Goal: Task Accomplishment & Management: Use online tool/utility

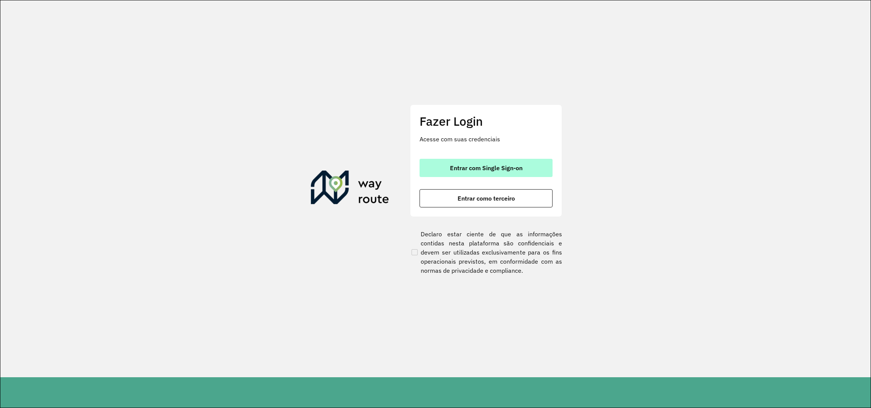
click at [480, 170] on span "Entrar com Single Sign-on" at bounding box center [486, 168] width 73 height 6
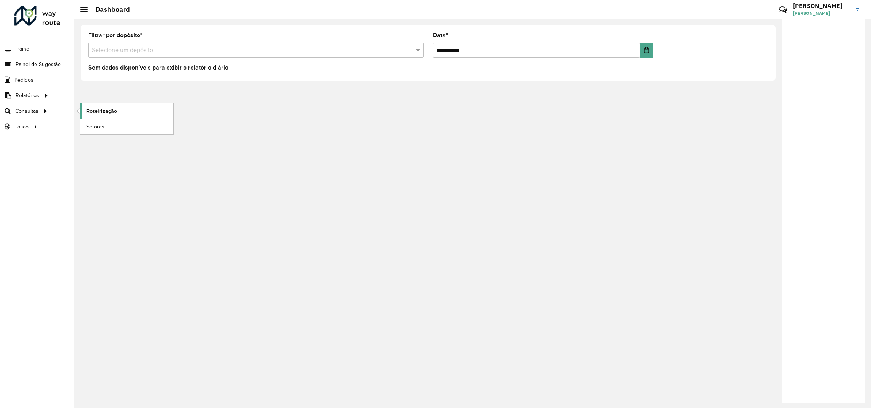
click at [99, 113] on span "Roteirização" at bounding box center [101, 111] width 31 height 8
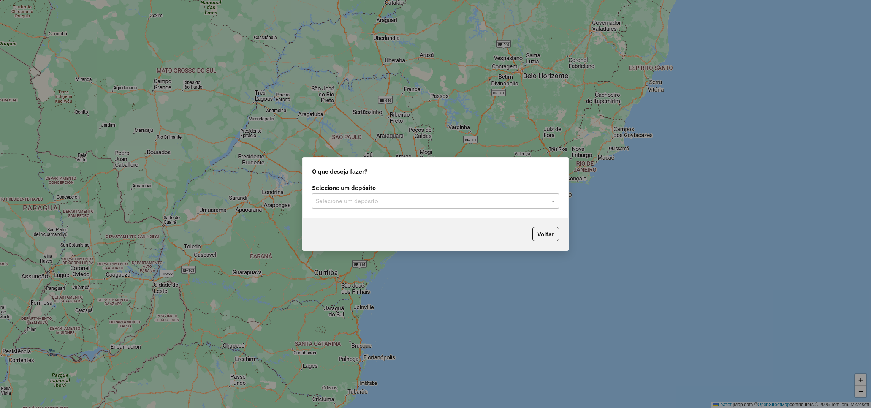
drag, startPoint x: 483, startPoint y: 109, endPoint x: 450, endPoint y: 205, distance: 100.9
click at [466, 190] on div "O que deseja fazer? Selecione um depósito Selecione um depósito Voltar" at bounding box center [435, 204] width 871 height 408
drag, startPoint x: 450, startPoint y: 205, endPoint x: 426, endPoint y: 206, distance: 24.0
click at [426, 206] on div "Selecione um depósito" at bounding box center [435, 201] width 247 height 15
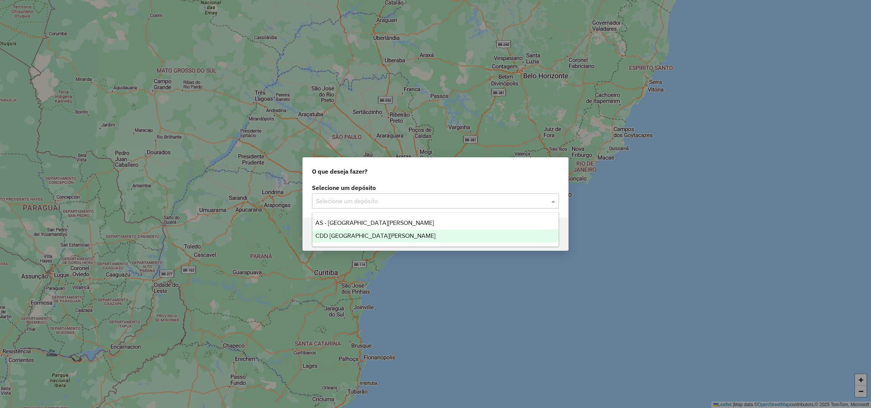
click at [362, 238] on span "CDD [GEOGRAPHIC_DATA]" at bounding box center [376, 236] width 120 height 6
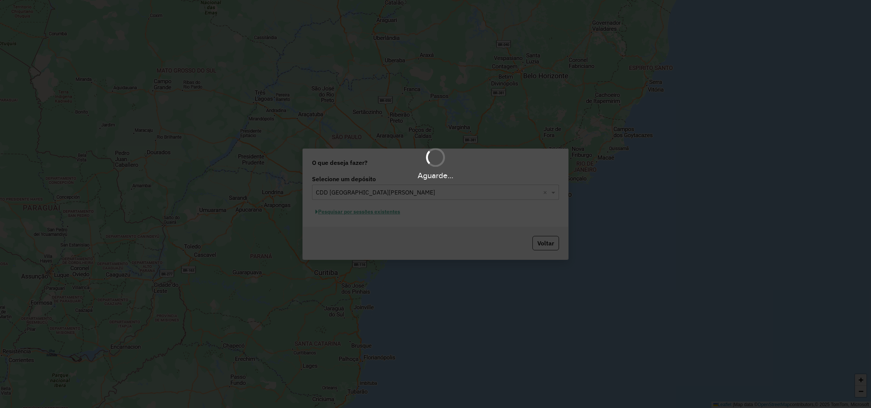
click at [337, 209] on div "Aguarde..." at bounding box center [435, 204] width 871 height 408
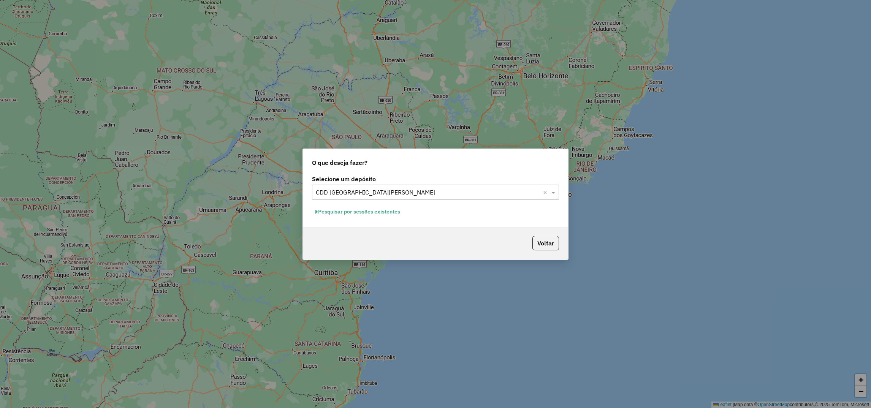
click at [359, 213] on button "Pesquisar por sessões existentes" at bounding box center [358, 212] width 92 height 12
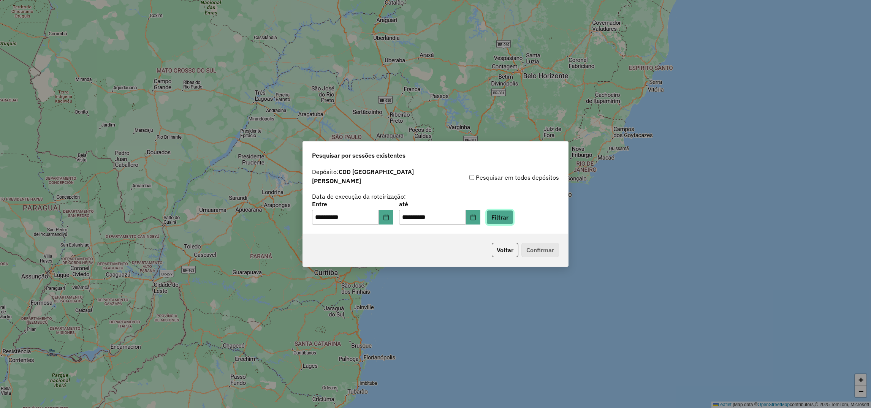
click at [512, 216] on button "Filtrar" at bounding box center [500, 217] width 27 height 14
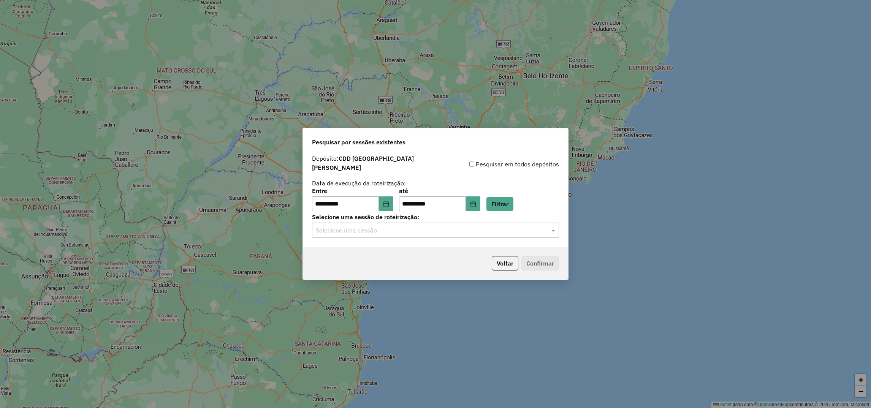
click at [375, 230] on input "text" at bounding box center [428, 230] width 224 height 9
click at [345, 251] on span "1228332 - 12/08/2025 18:30 (Rotas + AS)" at bounding box center [363, 249] width 94 height 6
click at [538, 259] on button "Confirmar" at bounding box center [541, 263] width 38 height 14
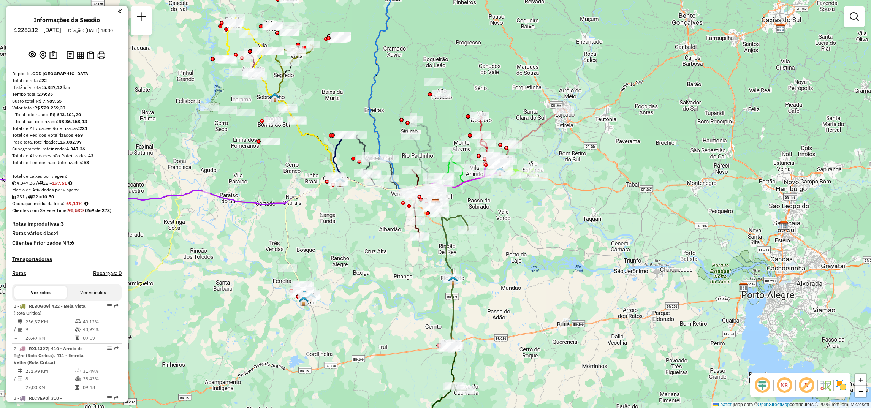
select select "**********"
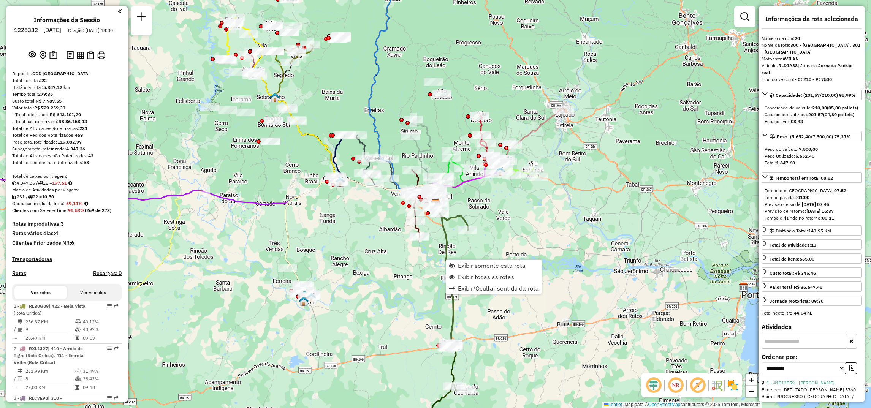
scroll to position [956, 0]
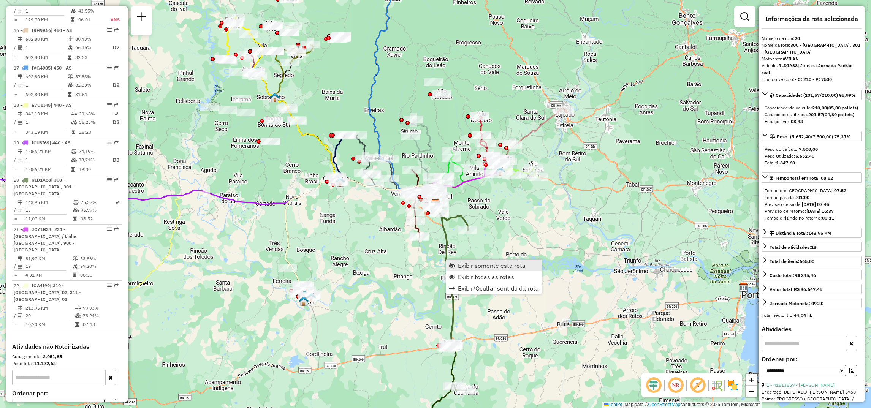
click at [458, 267] on span "Exibir somente esta rota" at bounding box center [492, 266] width 68 height 6
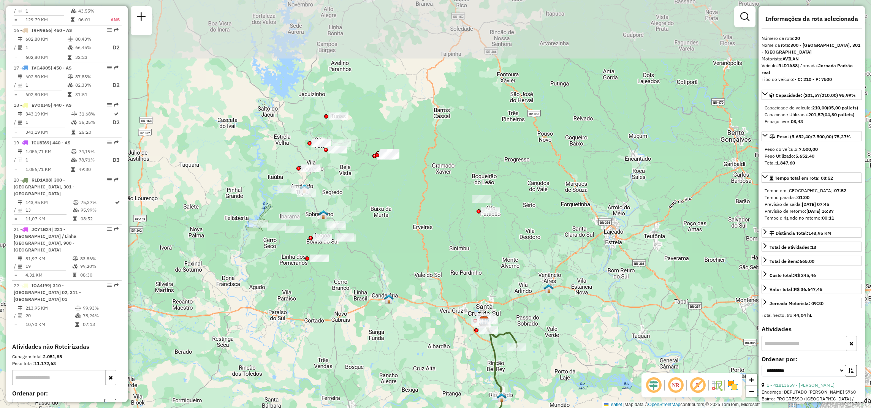
drag, startPoint x: 526, startPoint y: 179, endPoint x: 547, endPoint y: 355, distance: 176.5
click at [547, 355] on div "Janela de atendimento Grade de atendimento Capacidade Transportadoras Veículos …" at bounding box center [435, 204] width 871 height 408
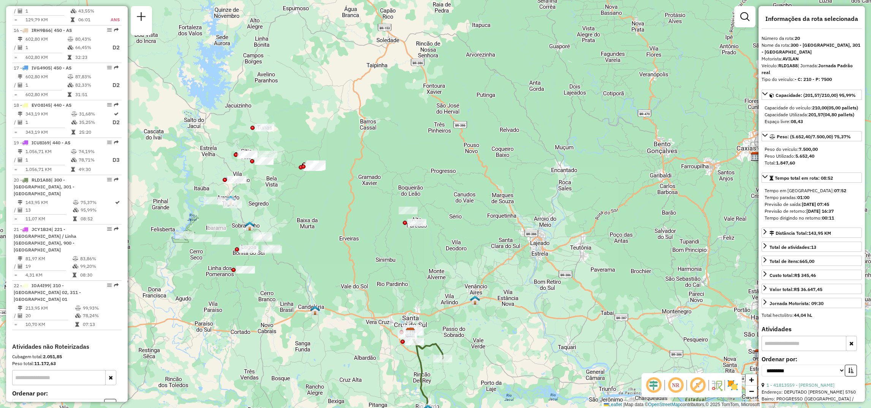
drag, startPoint x: 432, startPoint y: 237, endPoint x: 358, endPoint y: 248, distance: 74.6
click at [358, 248] on div "Janela de atendimento Grade de atendimento Capacidade Transportadoras Veículos …" at bounding box center [435, 204] width 871 height 408
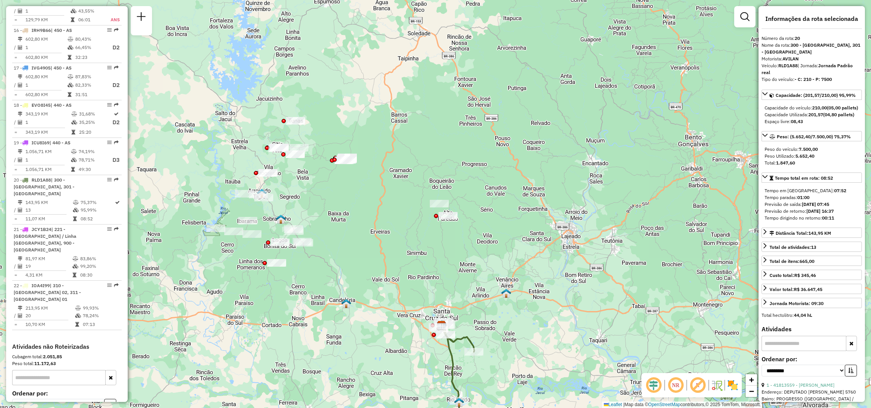
drag, startPoint x: 359, startPoint y: 255, endPoint x: 390, endPoint y: 248, distance: 31.9
click at [390, 248] on div "Janela de atendimento Grade de atendimento Capacidade Transportadoras Veículos …" at bounding box center [435, 204] width 871 height 408
